Goal: Task Accomplishment & Management: Manage account settings

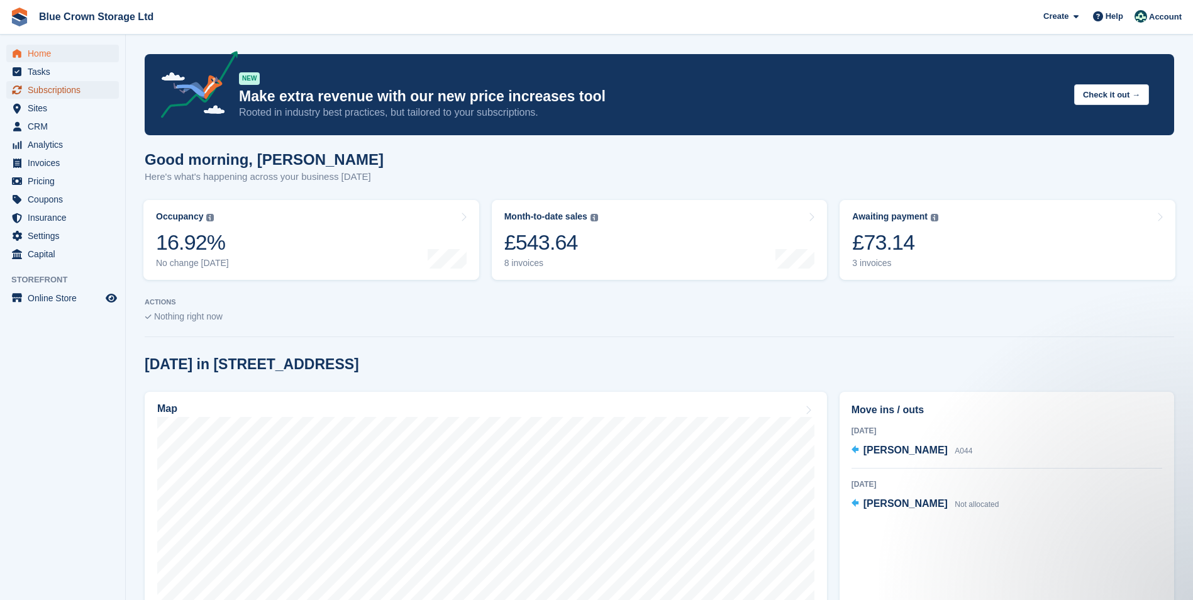
click at [75, 87] on span "Subscriptions" at bounding box center [65, 90] width 75 height 18
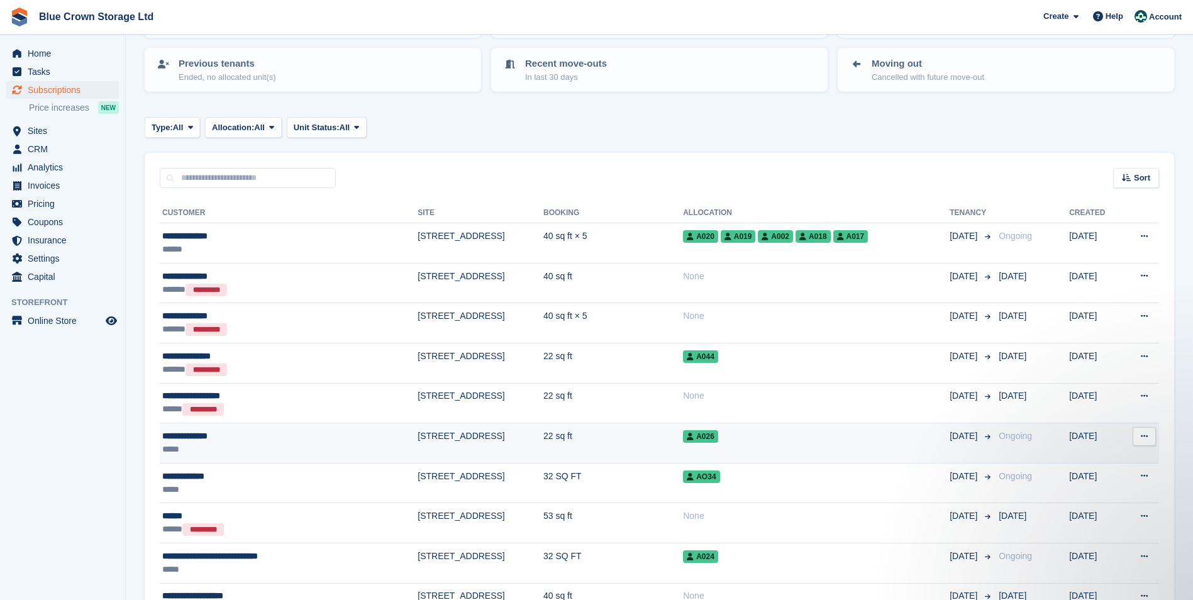
click at [219, 437] on div "**********" at bounding box center [250, 435] width 177 height 13
